Goal: Task Accomplishment & Management: Use online tool/utility

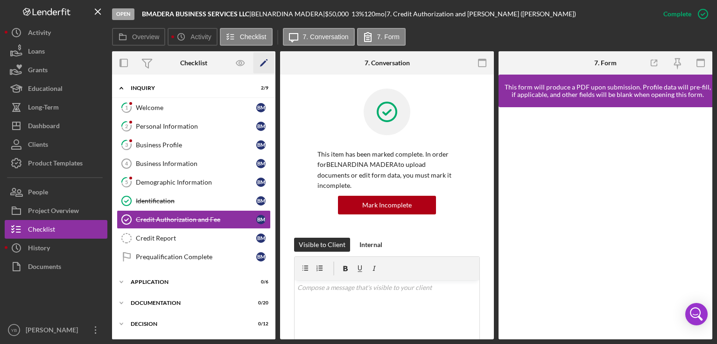
scroll to position [218, 0]
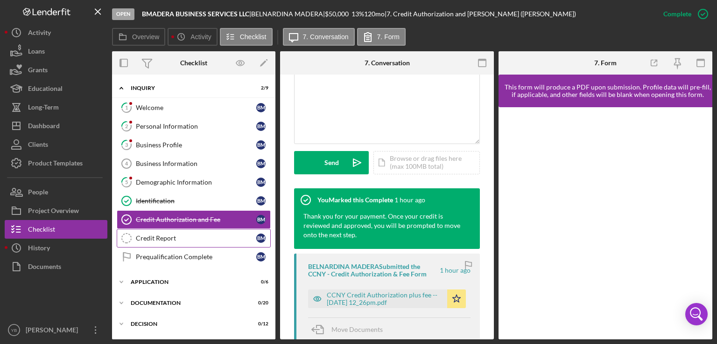
click at [166, 241] on link "Credit Report Credit Report B M" at bounding box center [194, 238] width 154 height 19
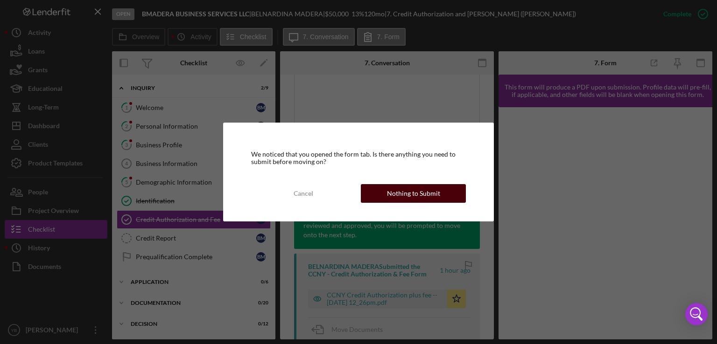
click at [378, 199] on button "Nothing to Submit" at bounding box center [413, 193] width 105 height 19
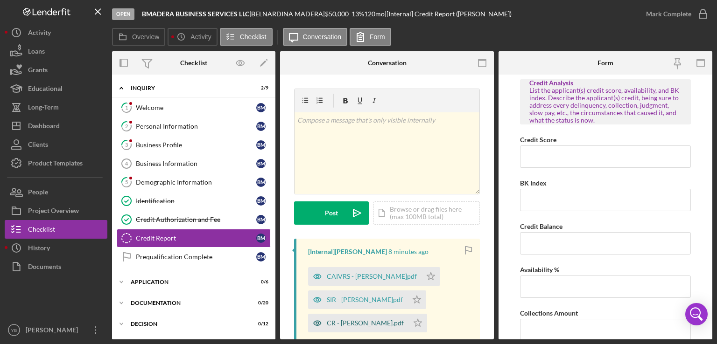
click at [359, 324] on div "CR - [PERSON_NAME].pdf" at bounding box center [365, 323] width 77 height 7
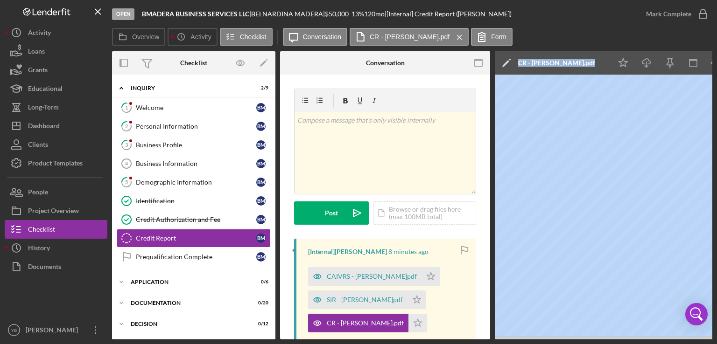
drag, startPoint x: 417, startPoint y: 340, endPoint x: 515, endPoint y: 339, distance: 98.0
click at [515, 339] on div "Open BMADERA BUSINESS SERVICES LLC | BELNARDINA MADERA | $50,000 $50,000 13 % 1…" at bounding box center [358, 172] width 717 height 344
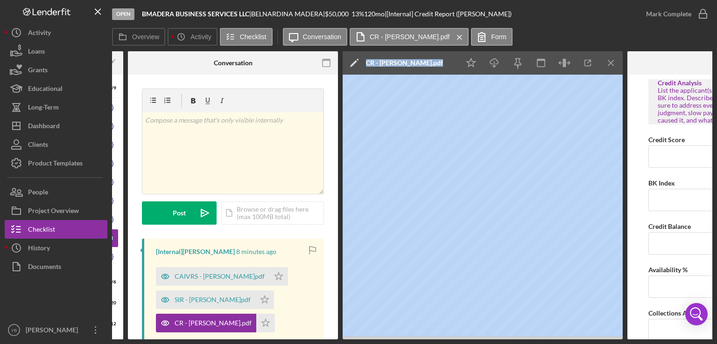
scroll to position [0, 153]
